Goal: Find specific page/section: Find specific page/section

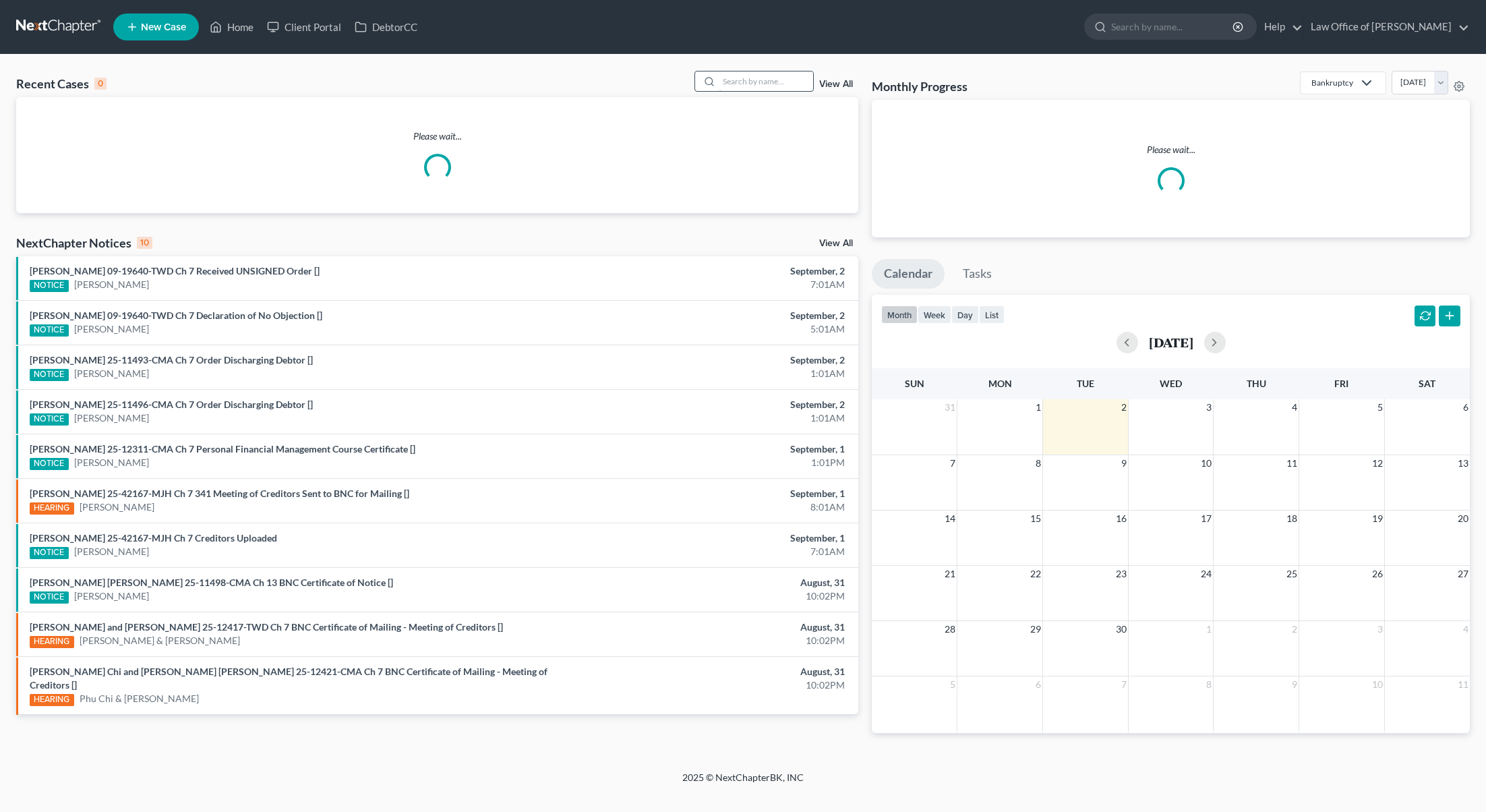
click at [781, 81] on input "search" at bounding box center [766, 81] width 95 height 20
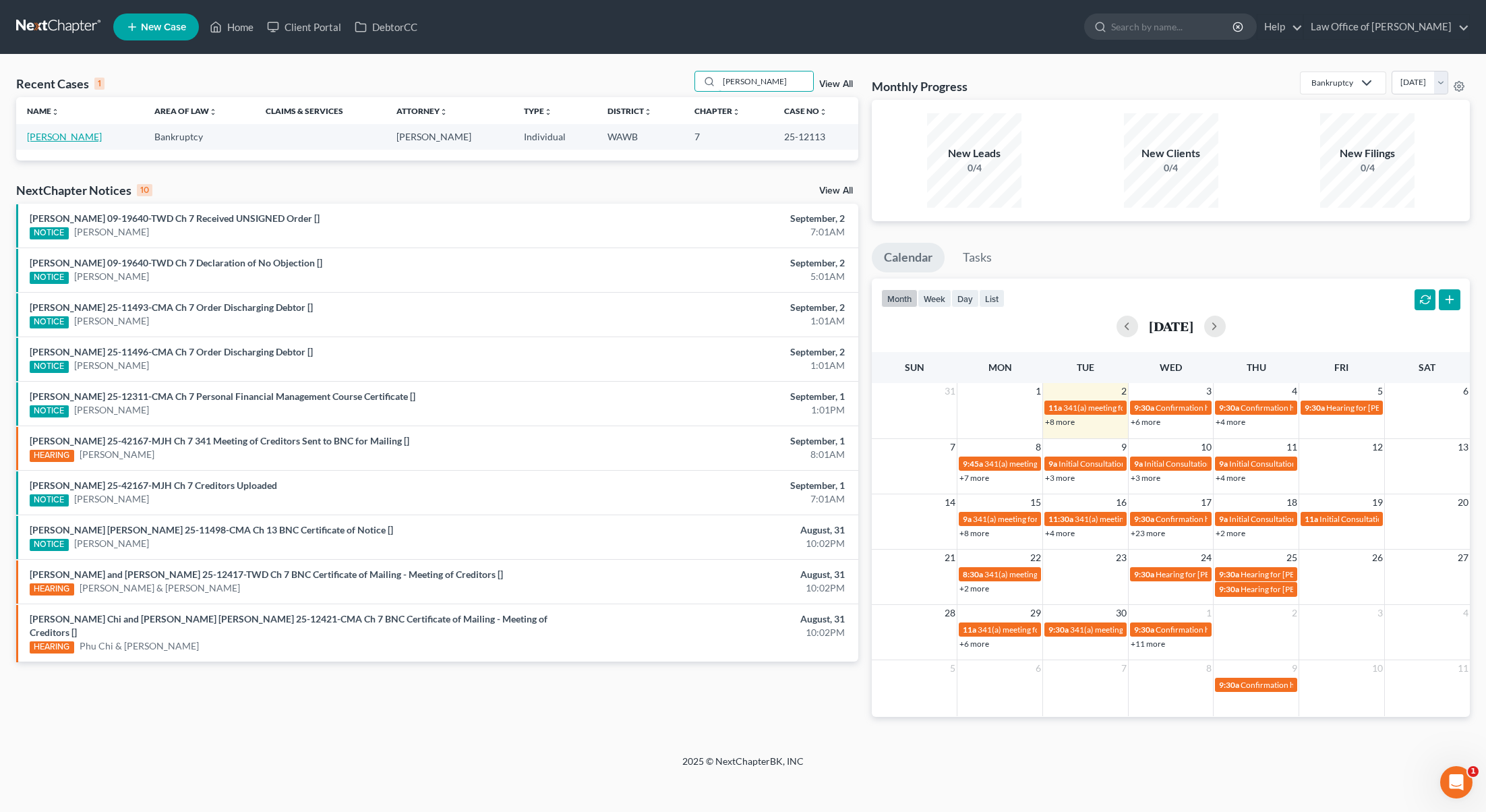
type input "[PERSON_NAME]"
click at [63, 133] on link "[PERSON_NAME]" at bounding box center [64, 137] width 75 height 11
select select "6"
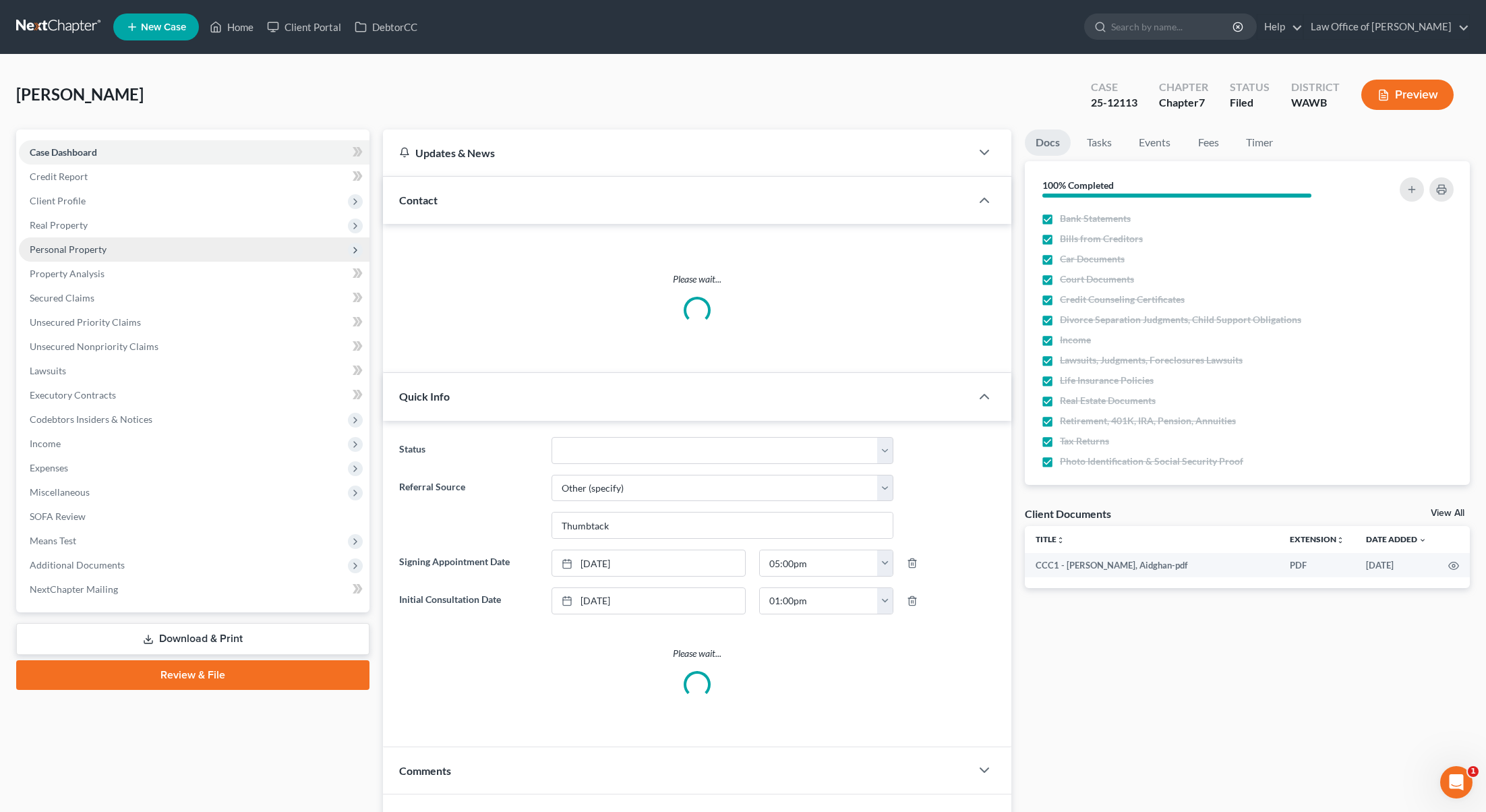
click at [72, 249] on span "Personal Property" at bounding box center [68, 249] width 77 height 11
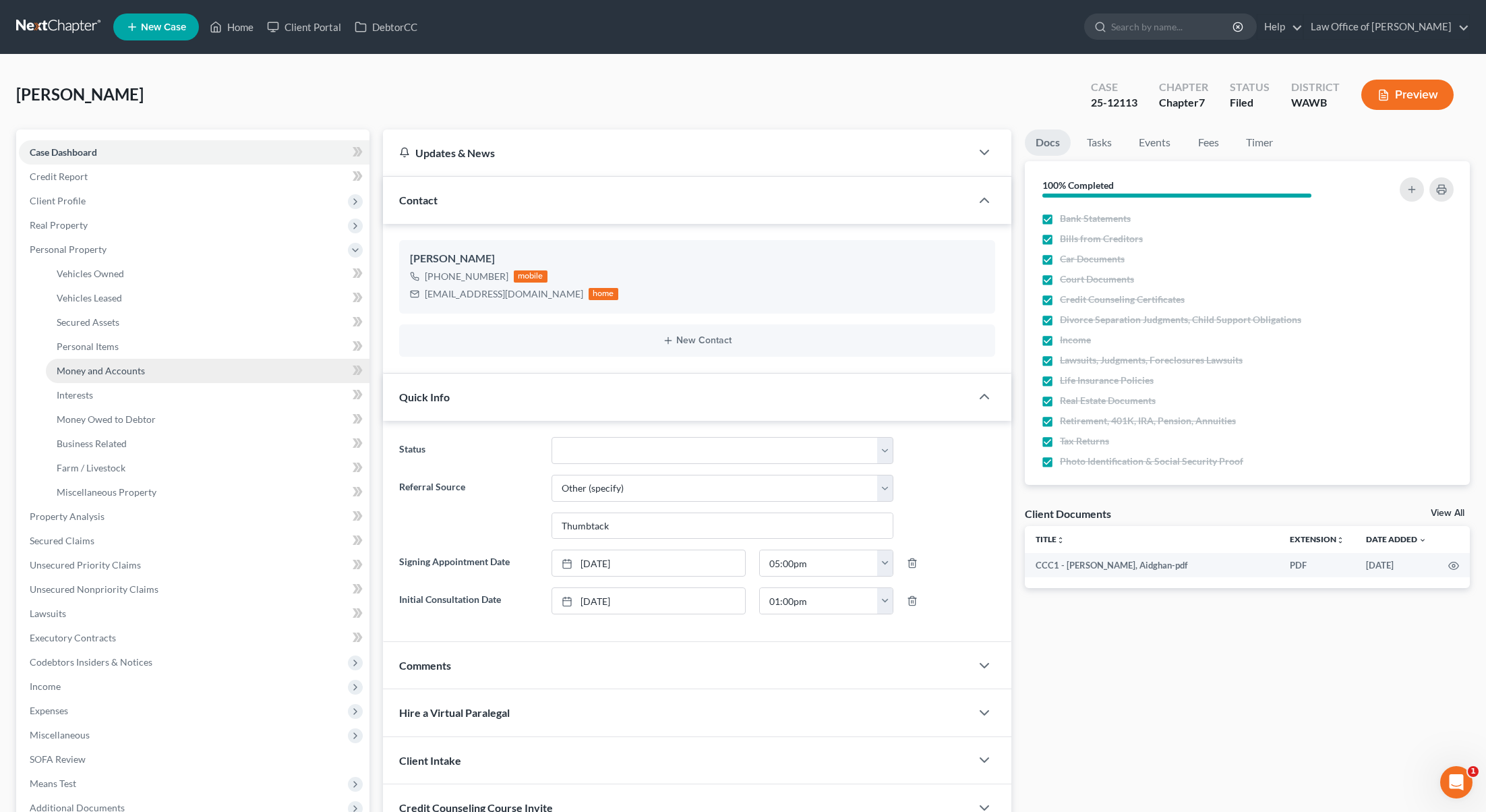
click at [87, 373] on span "Money and Accounts" at bounding box center [101, 370] width 88 height 11
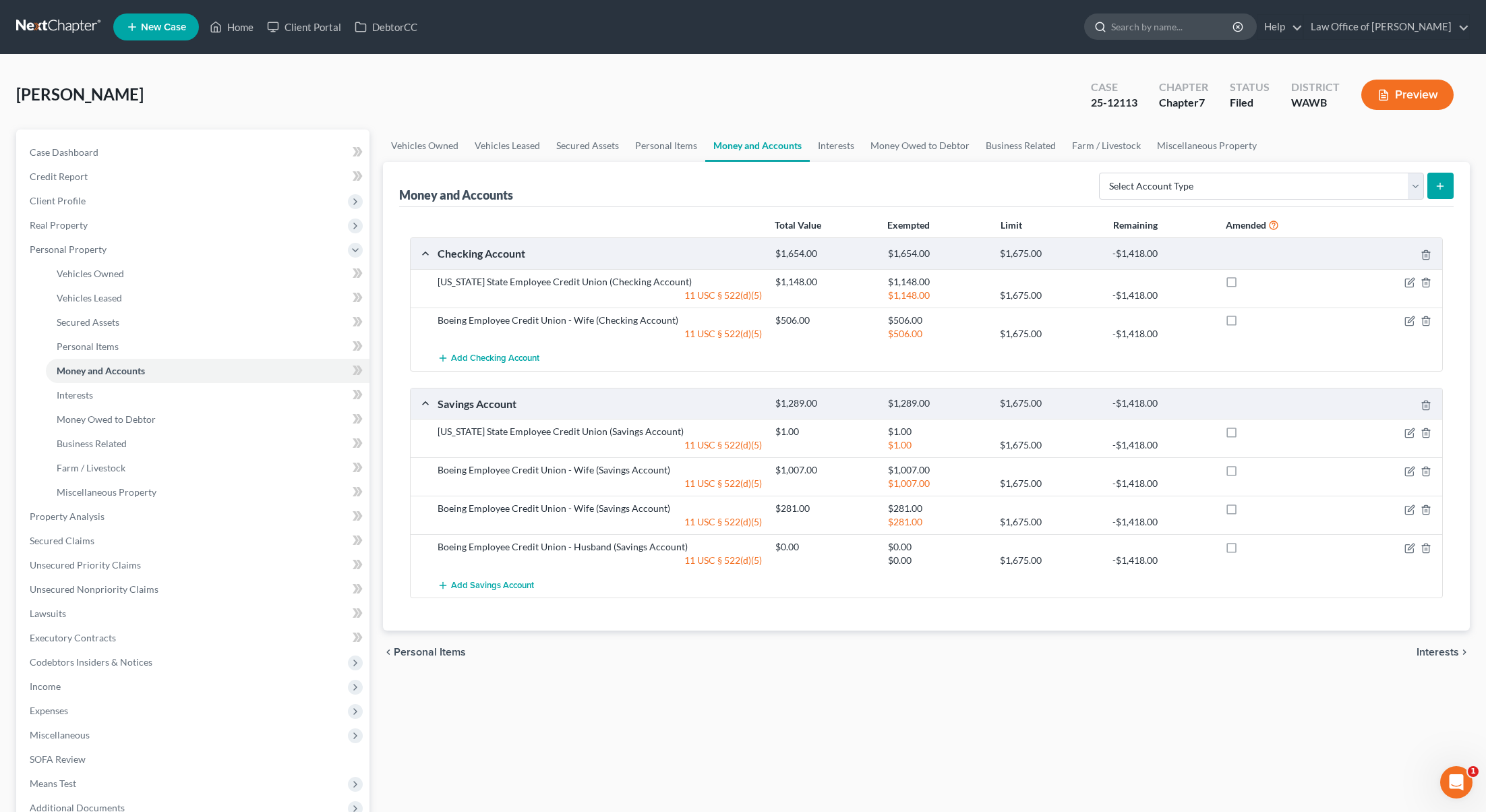
click at [1181, 26] on input "search" at bounding box center [1173, 27] width 123 height 25
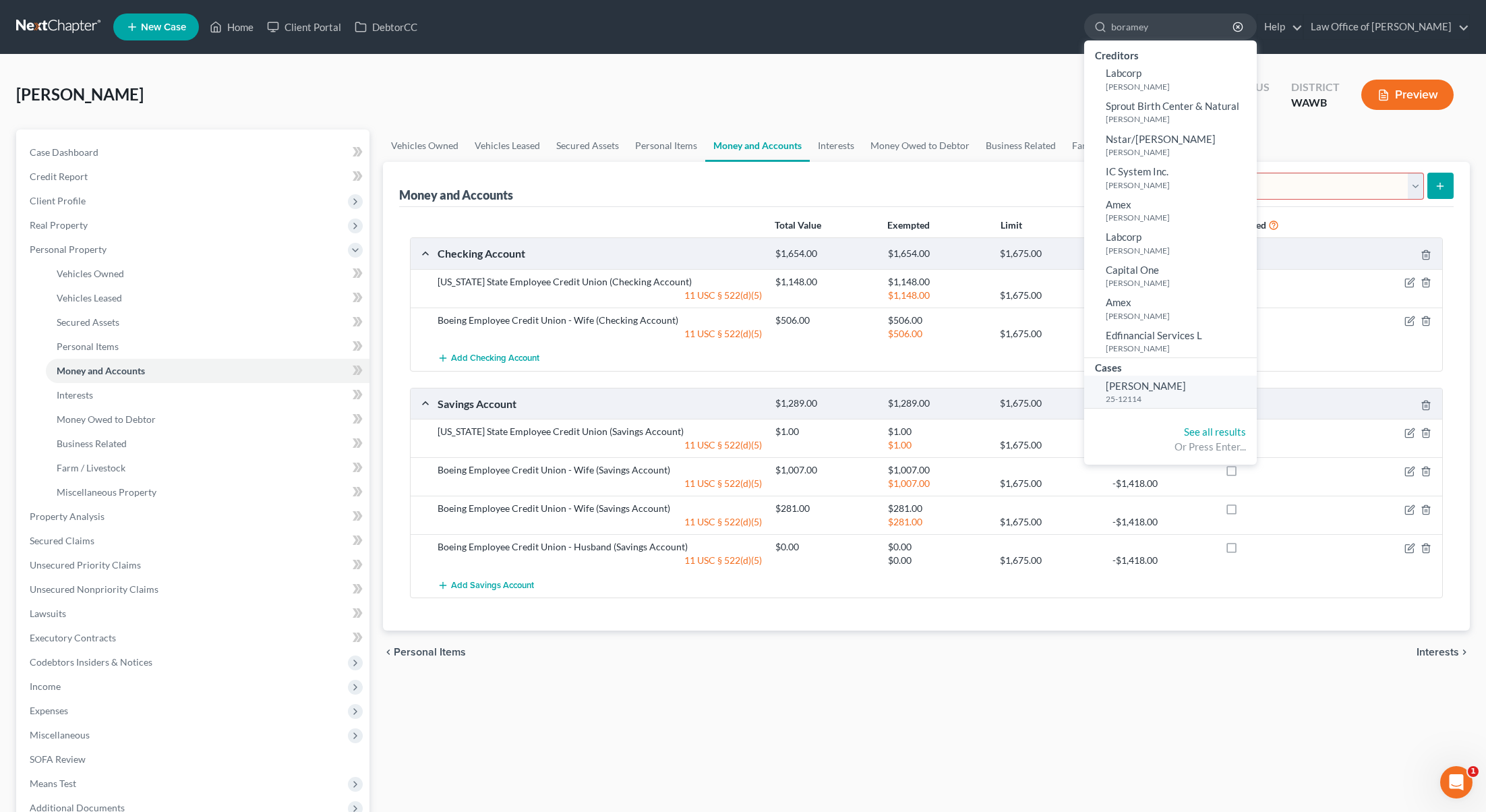
type input "boramey"
click at [1178, 398] on small "25-12114" at bounding box center [1180, 399] width 148 height 11
select select "6"
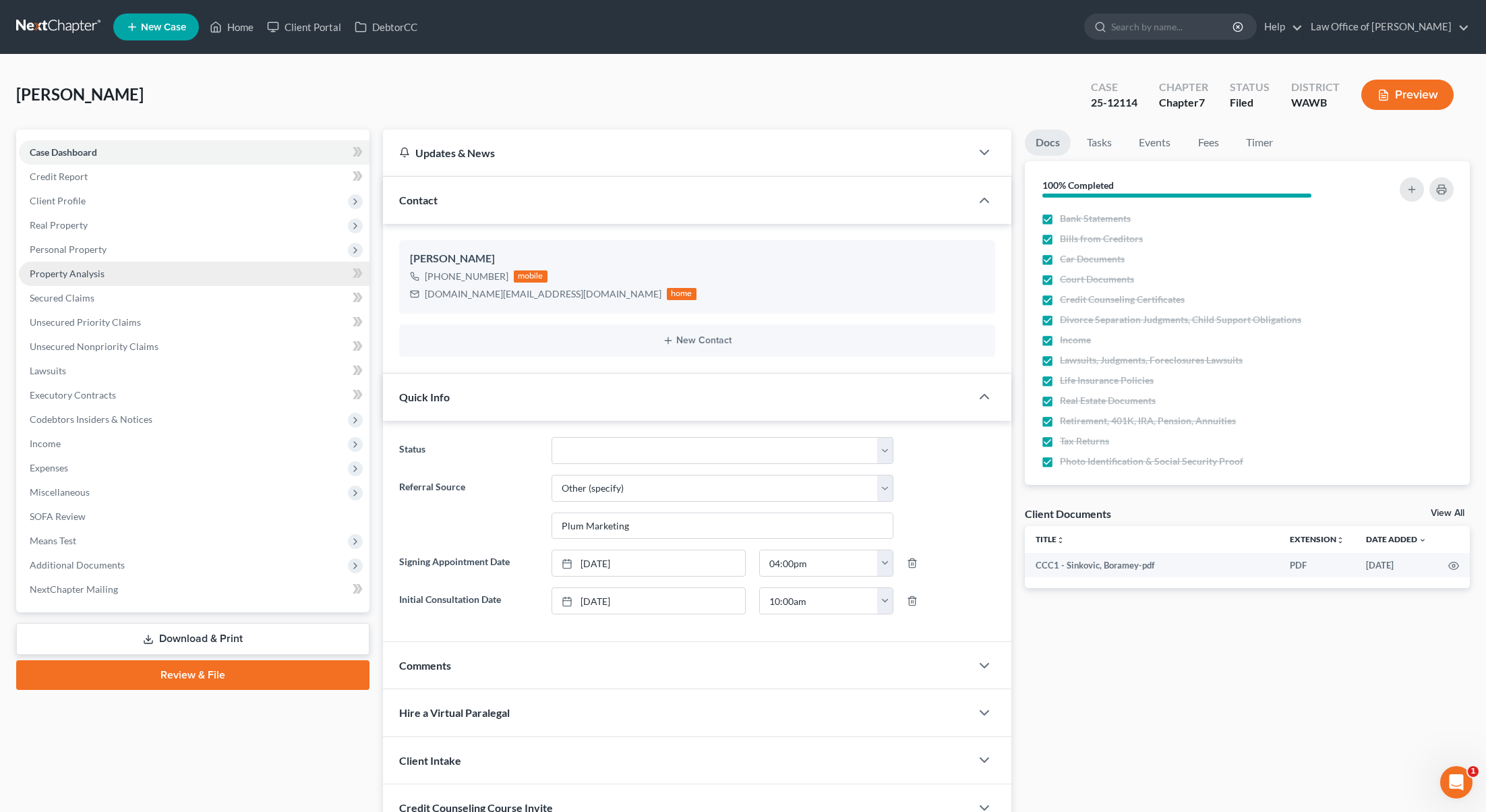
click at [110, 278] on link "Property Analysis" at bounding box center [194, 273] width 351 height 25
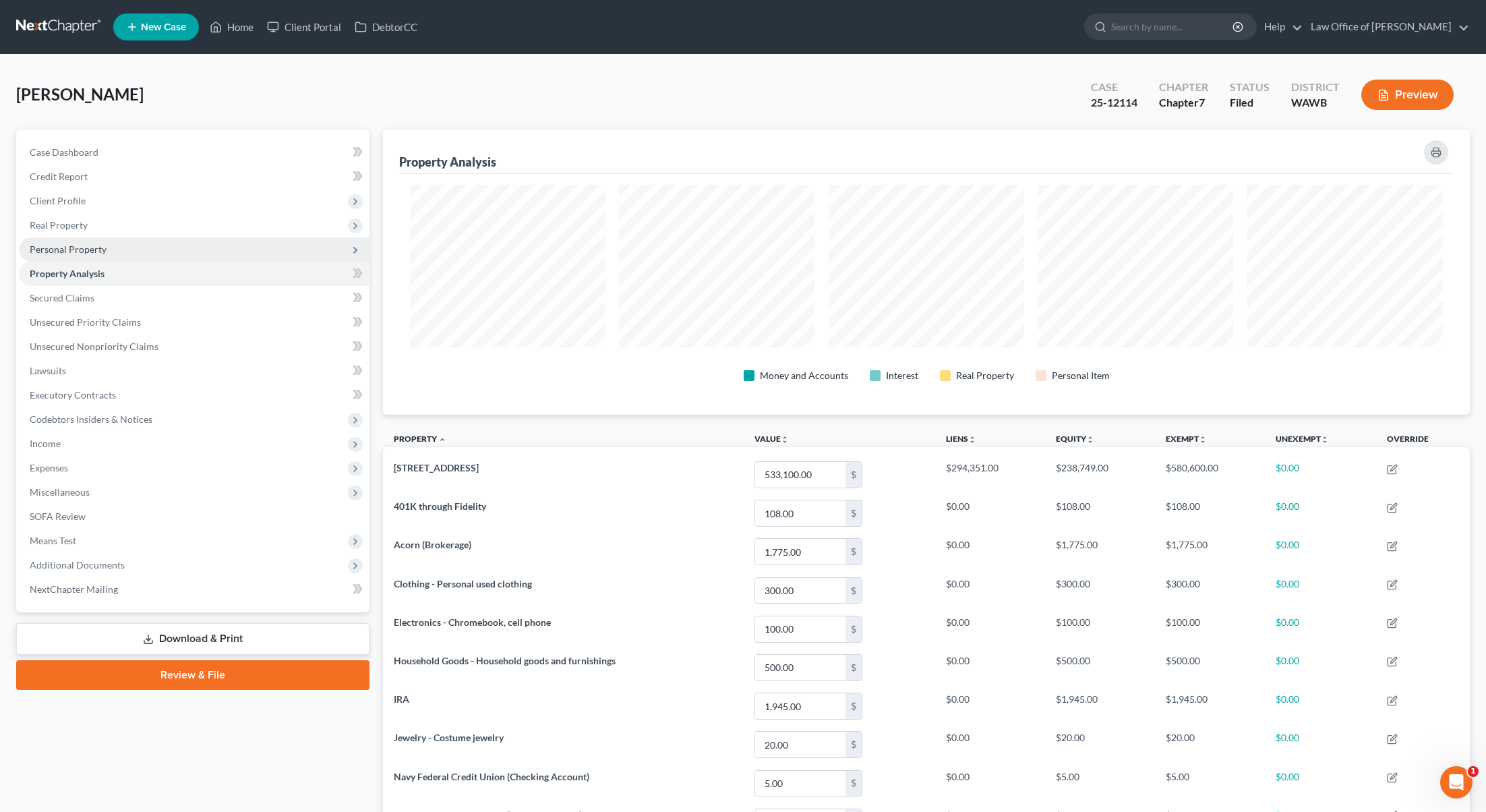
scroll to position [285, 1087]
click at [104, 255] on span "Personal Property" at bounding box center [194, 249] width 351 height 25
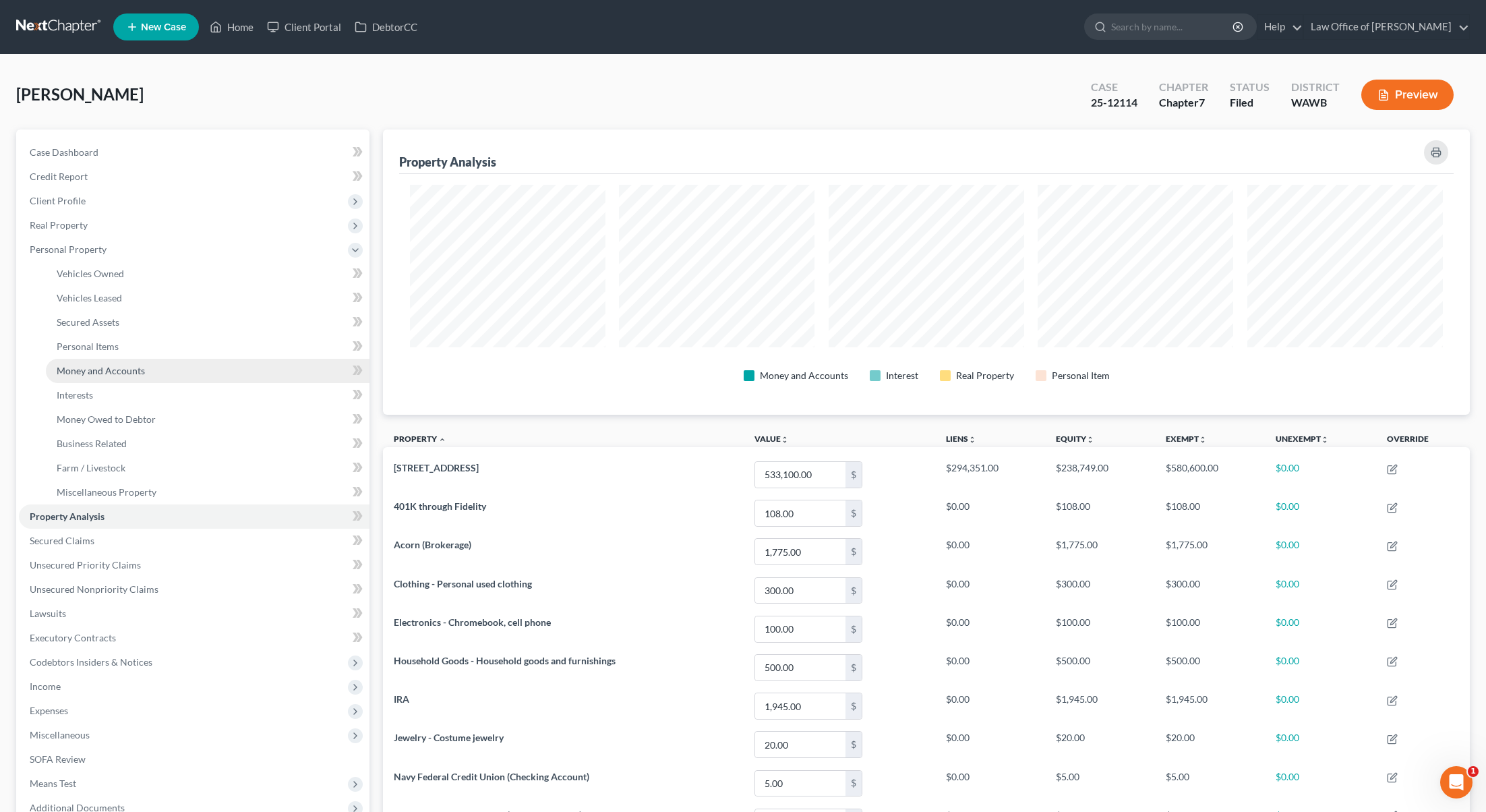
click at [114, 374] on span "Money and Accounts" at bounding box center [101, 370] width 88 height 11
